Goal: Transaction & Acquisition: Download file/media

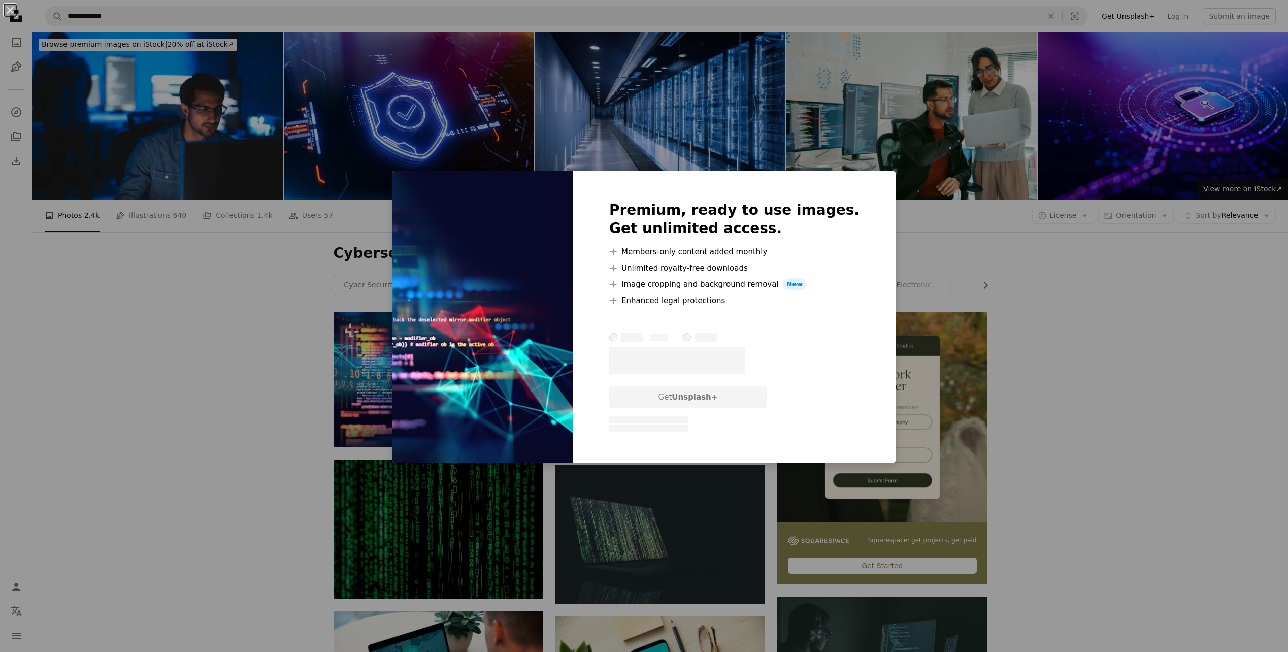
scroll to position [203, 0]
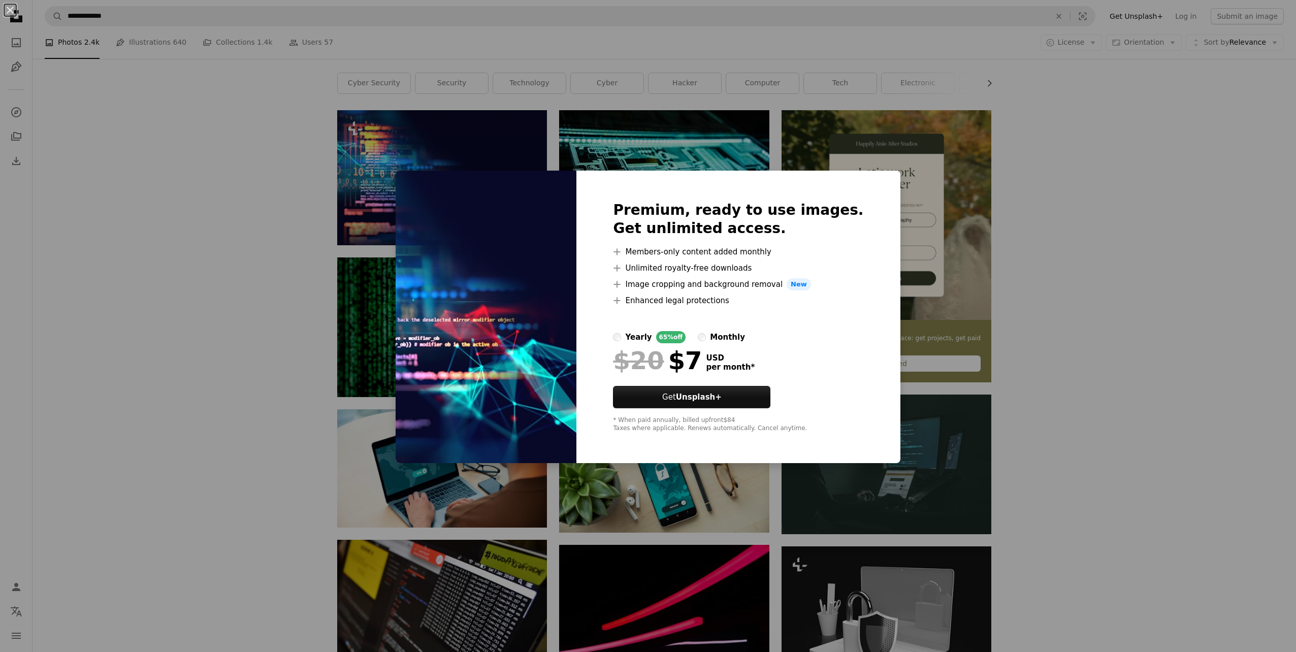
click at [1240, 272] on div "An X shape Premium, ready to use images. Get unlimited access. A plus sign Memb…" at bounding box center [648, 326] width 1296 height 652
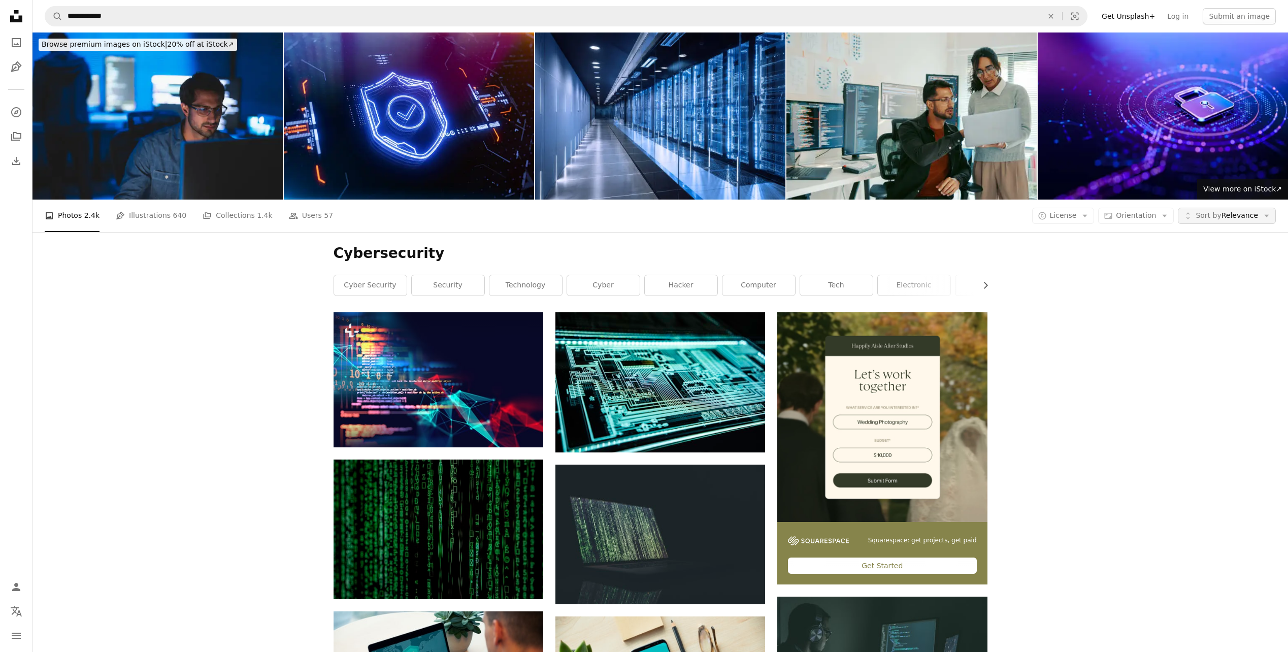
click at [1268, 216] on icon "Arrow down" at bounding box center [1266, 215] width 9 height 9
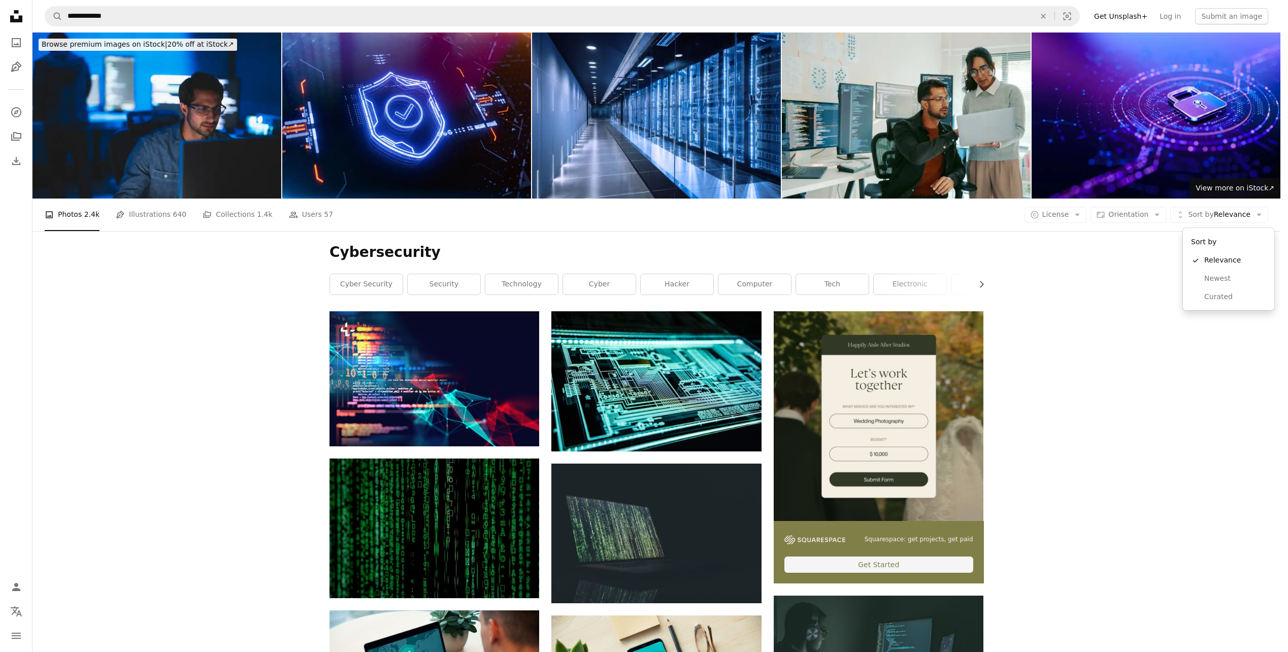
click at [915, 312] on body "**********" at bounding box center [640, 326] width 1280 height 652
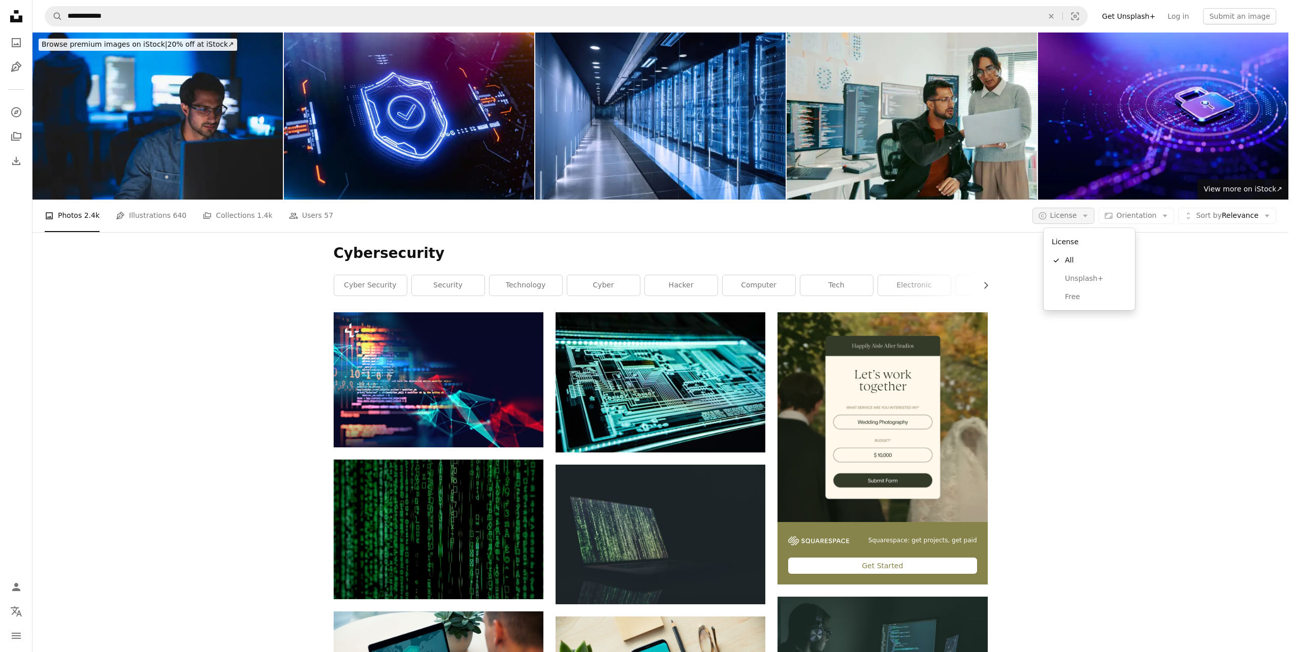
click at [1089, 218] on icon "Arrow down" at bounding box center [1084, 215] width 9 height 9
click at [1078, 300] on span "Free" at bounding box center [1096, 297] width 62 height 10
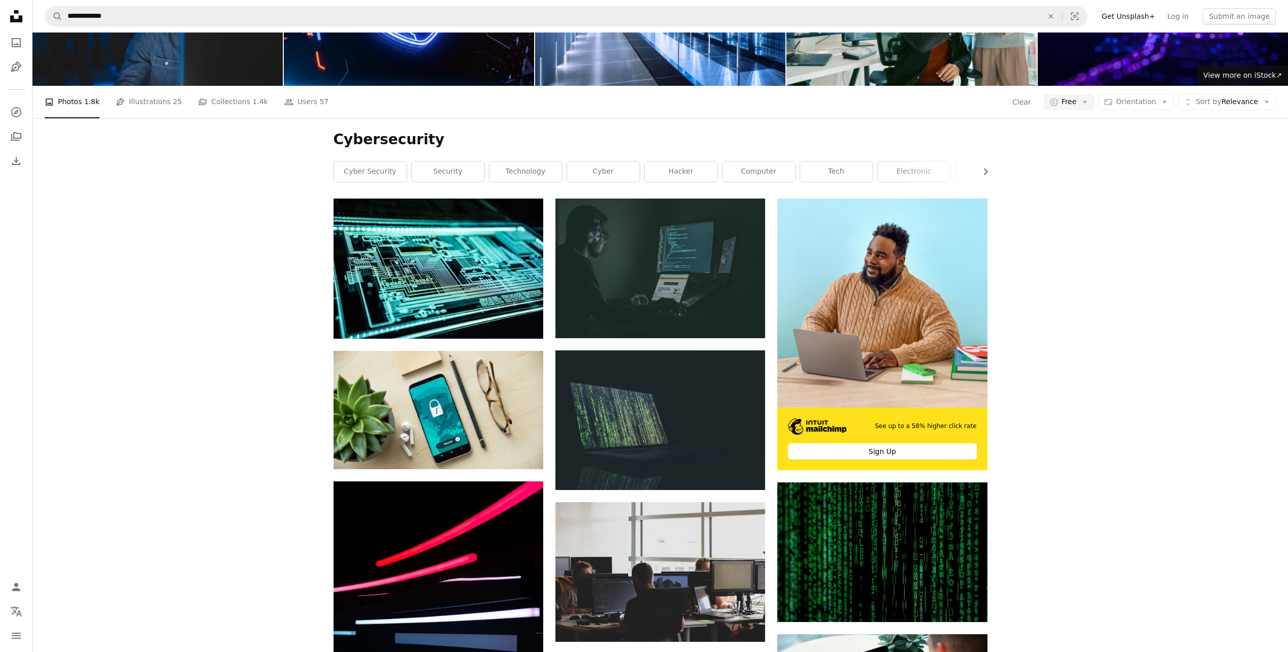
scroll to position [152, 0]
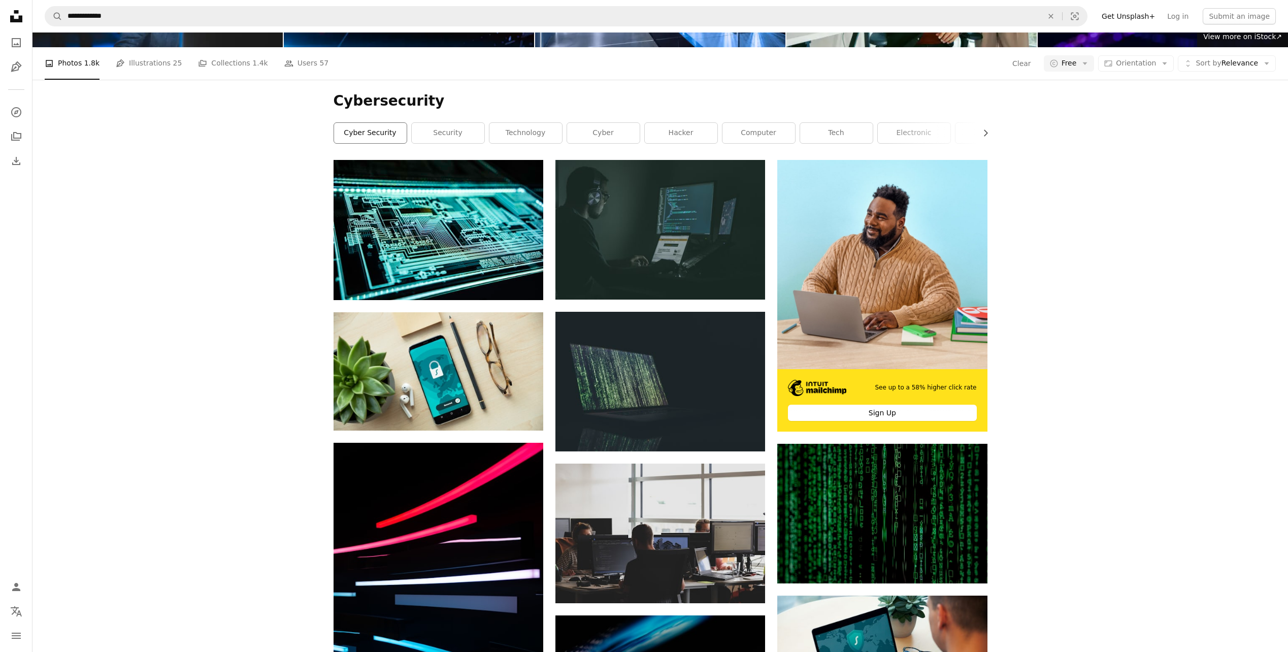
click at [390, 135] on link "cyber security" at bounding box center [370, 133] width 73 height 20
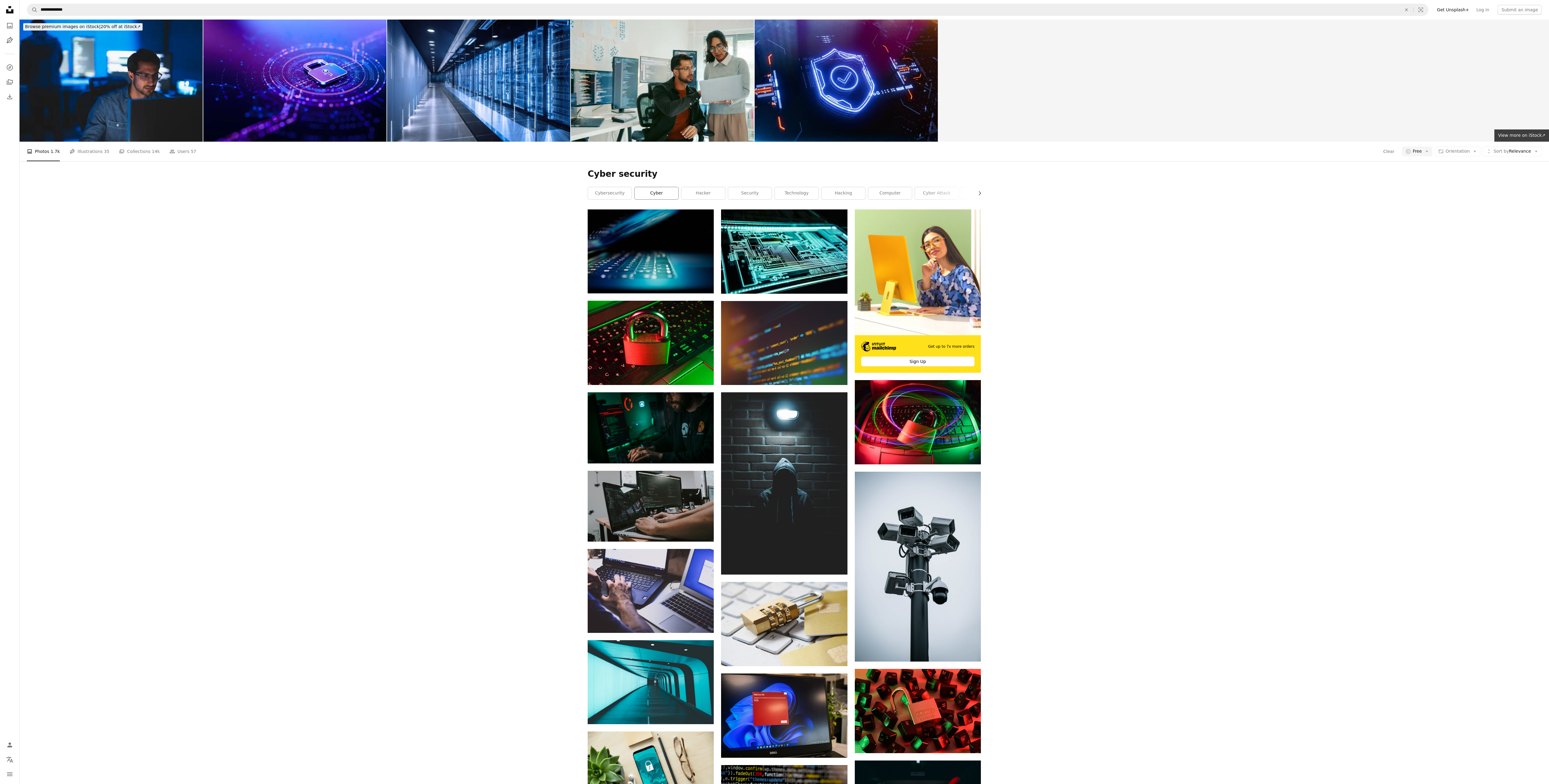
click at [651, 194] on link "cyber" at bounding box center [656, 193] width 44 height 12
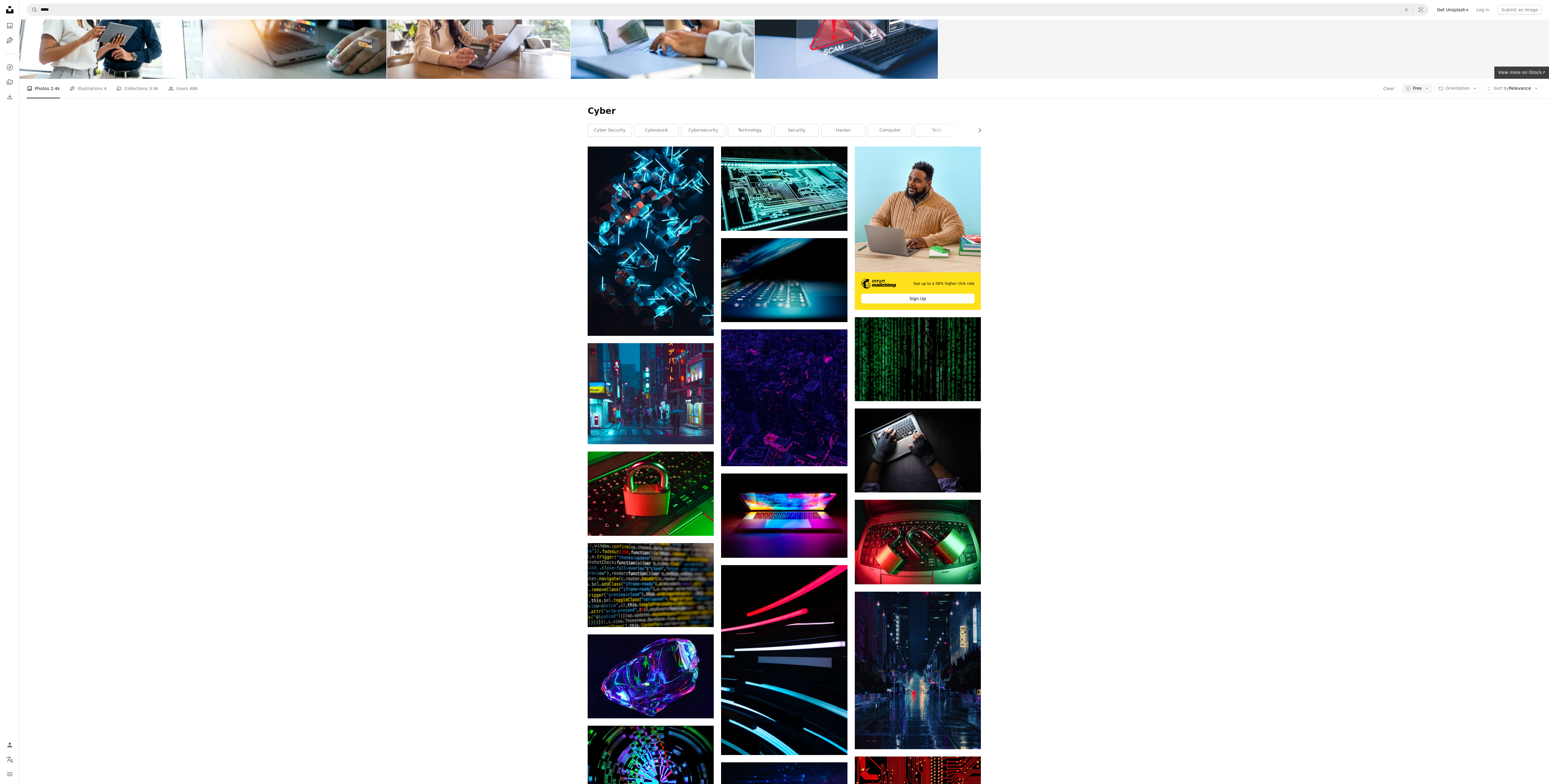
scroll to position [61, 0]
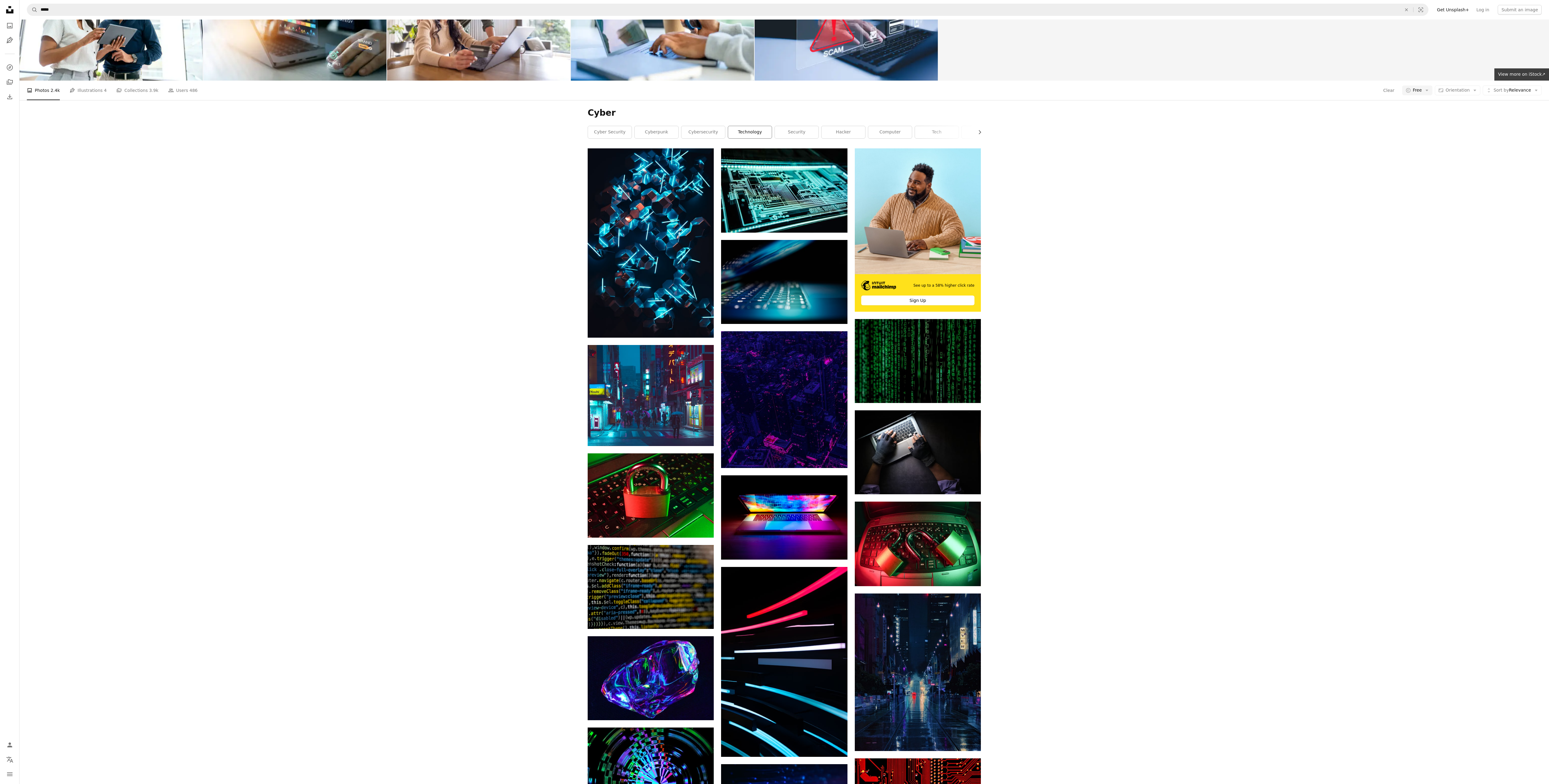
click at [757, 127] on link "technology" at bounding box center [750, 132] width 44 height 12
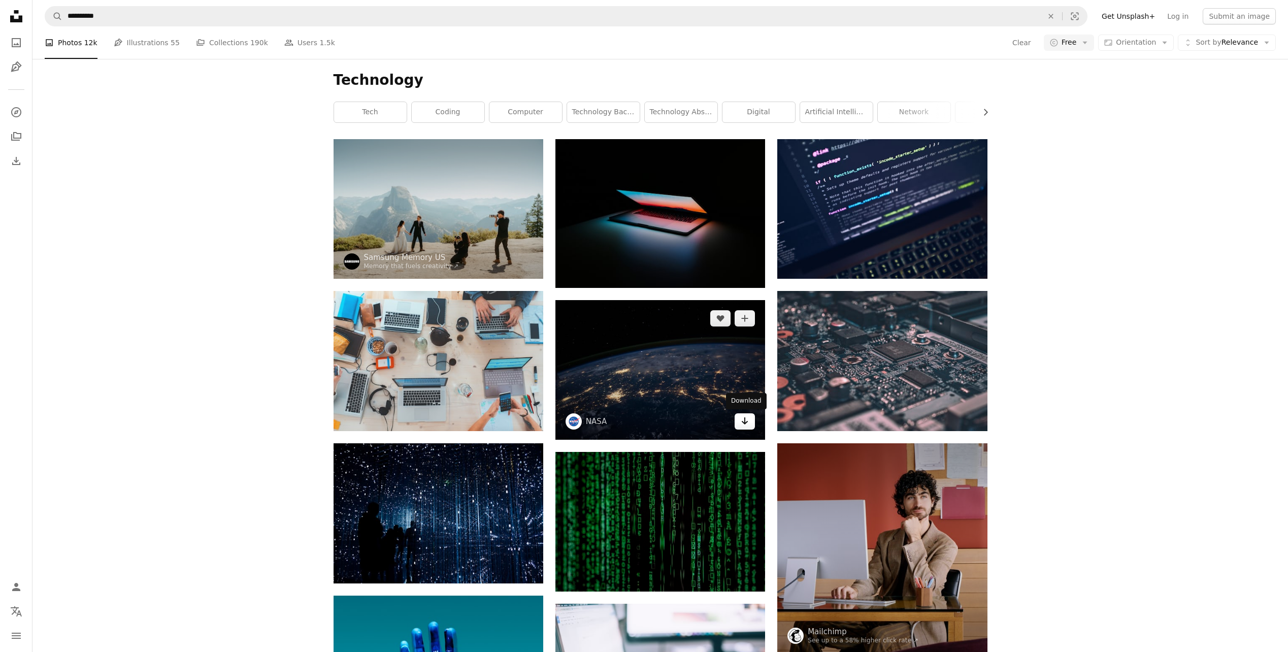
click at [747, 425] on icon "Arrow pointing down" at bounding box center [745, 421] width 8 height 12
